Goal: Information Seeking & Learning: Stay updated

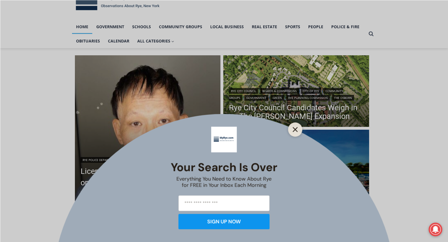
click at [296, 128] on line "Close" at bounding box center [295, 129] width 4 height 4
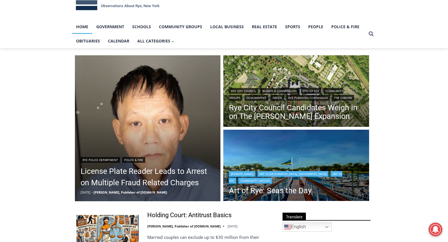
click at [280, 161] on img "Read More Art of Rye: Seas the Day" at bounding box center [296, 166] width 146 height 73
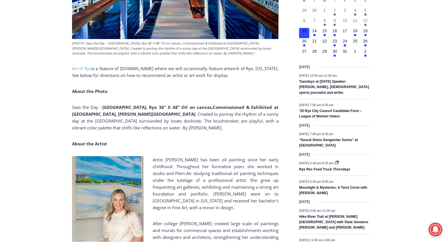
scroll to position [285, 0]
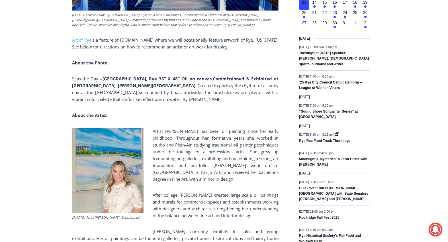
click at [96, 157] on img at bounding box center [108, 171] width 72 height 86
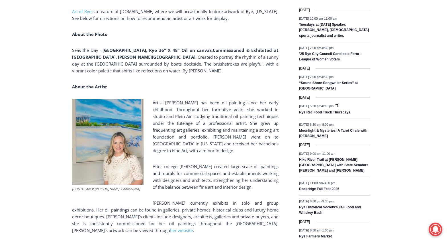
scroll to position [342, 0]
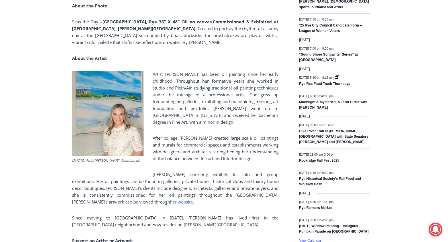
click at [170, 199] on span "her website" at bounding box center [181, 202] width 23 height 6
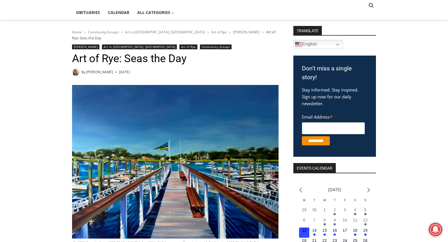
scroll to position [0, 0]
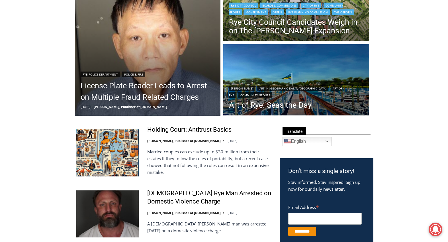
scroll to position [200, 0]
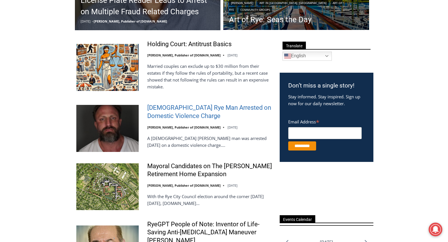
click at [164, 109] on link "42 Year Old Rye Man Arrested on Domestic Violence Charge" at bounding box center [209, 112] width 125 height 16
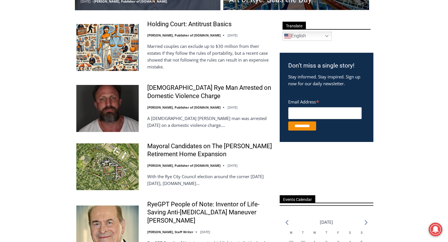
scroll to position [191, 0]
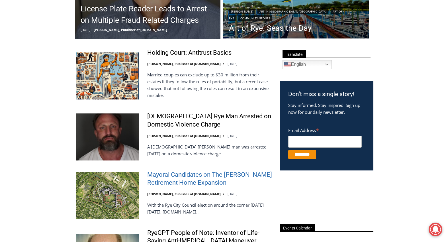
click at [167, 183] on link "Mayoral Candidates on The Osborn Retirement Home Expansion" at bounding box center [209, 179] width 125 height 16
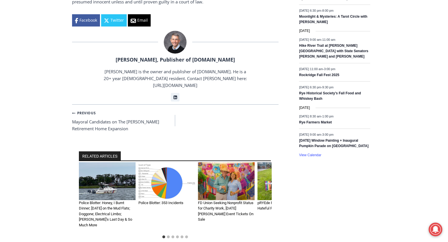
scroll to position [371, 0]
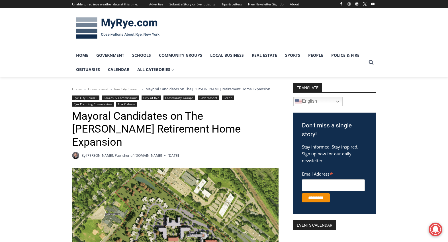
click at [77, 28] on img at bounding box center [117, 28] width 91 height 30
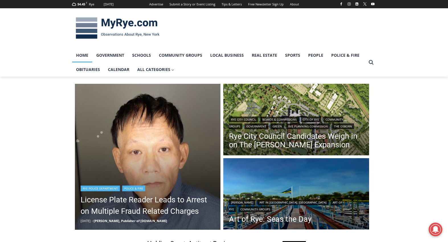
click at [138, 140] on img "Read More License Plate Reader Leads to Arrest on Multiple Fraud Related Charges" at bounding box center [148, 157] width 146 height 146
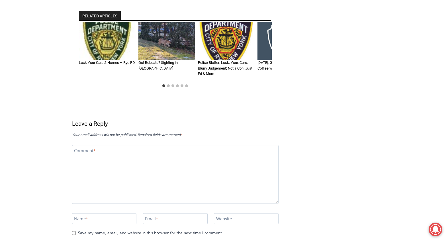
scroll to position [513, 0]
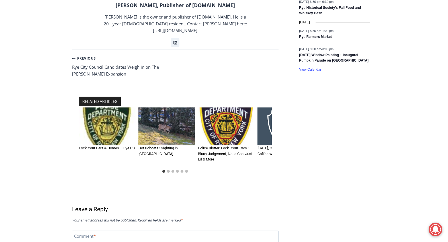
click at [164, 110] on img "2 of 6" at bounding box center [167, 126] width 57 height 38
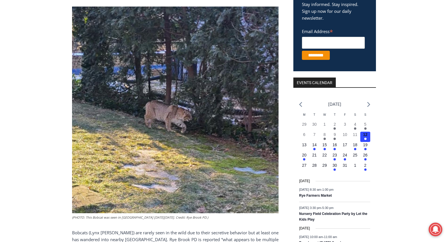
scroll to position [200, 0]
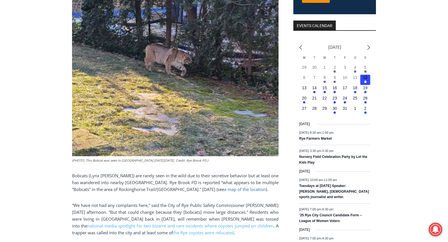
click at [224, 186] on link "a map of the location" at bounding box center [245, 189] width 42 height 6
